Goal: Entertainment & Leisure: Consume media (video, audio)

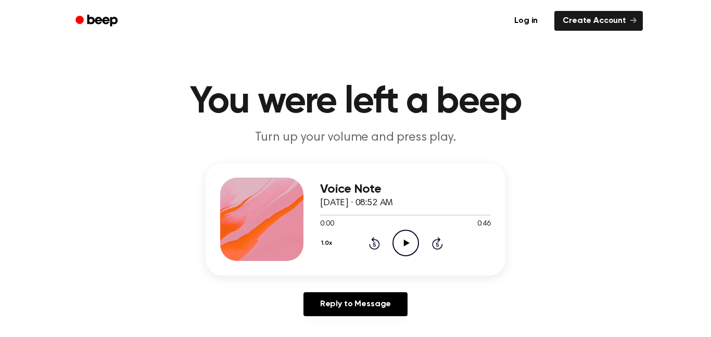
click at [411, 249] on icon "Play Audio" at bounding box center [405, 243] width 27 height 27
click at [377, 245] on icon "Rewind 5 seconds" at bounding box center [373, 243] width 11 height 14
click at [369, 246] on icon at bounding box center [374, 243] width 11 height 12
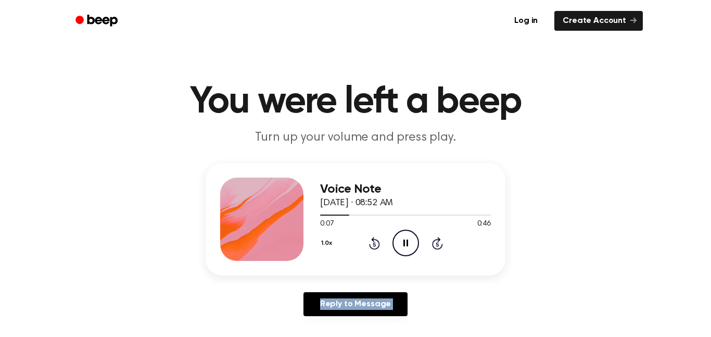
click at [369, 246] on icon at bounding box center [374, 243] width 11 height 12
click at [358, 217] on div at bounding box center [405, 214] width 171 height 8
click at [331, 217] on div at bounding box center [405, 214] width 171 height 8
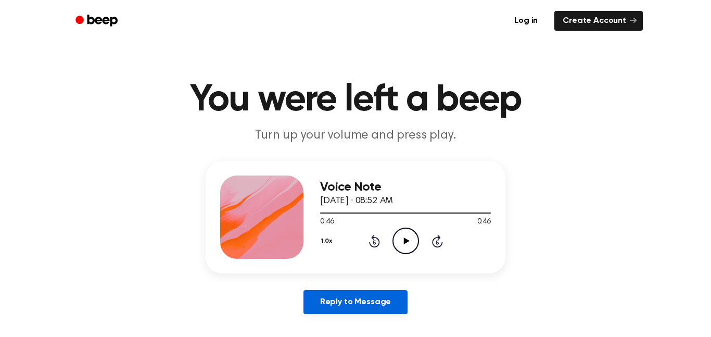
click at [367, 297] on link "Reply to Message" at bounding box center [355, 302] width 104 height 24
